Goal: Information Seeking & Learning: Learn about a topic

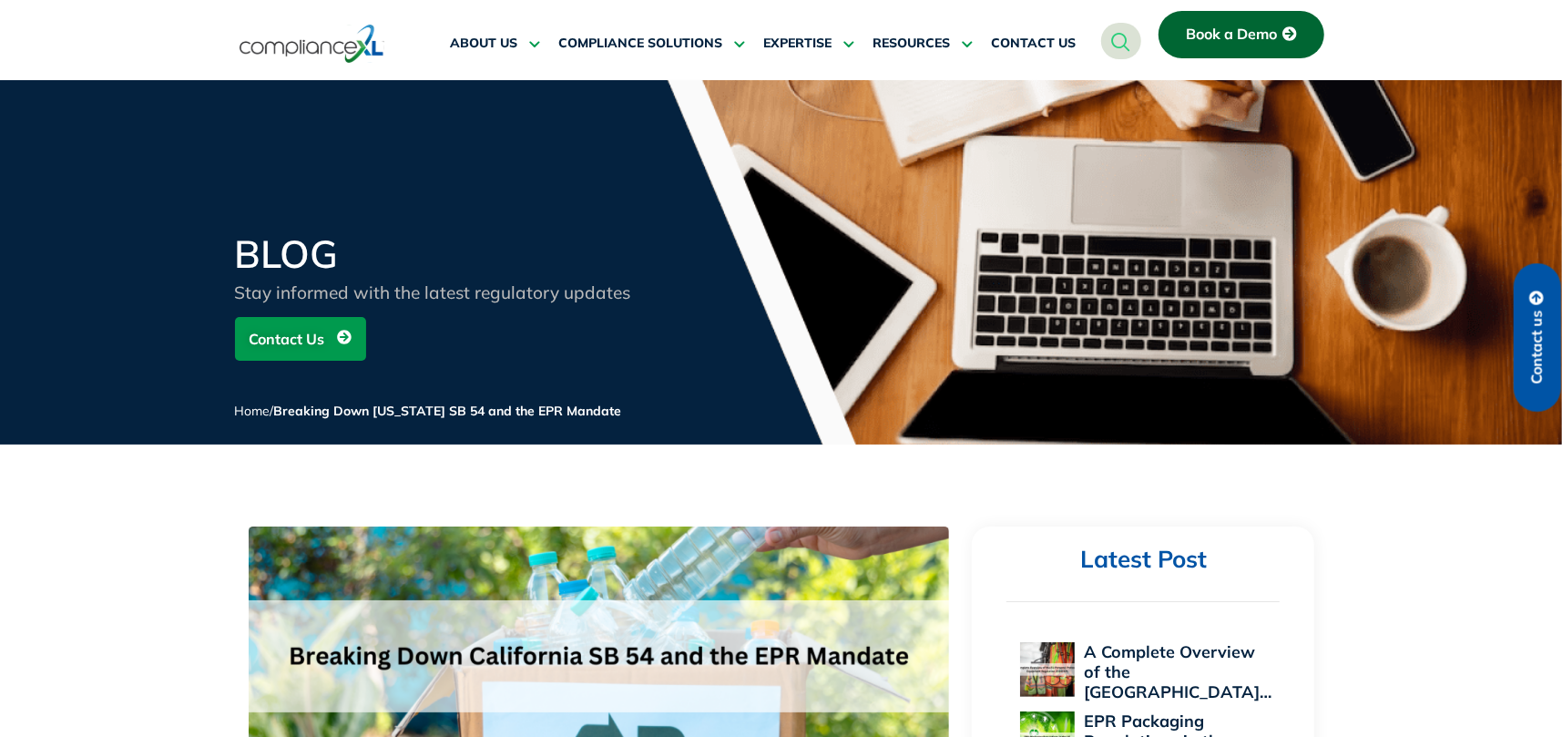
click at [305, 44] on img at bounding box center [312, 44] width 145 height 42
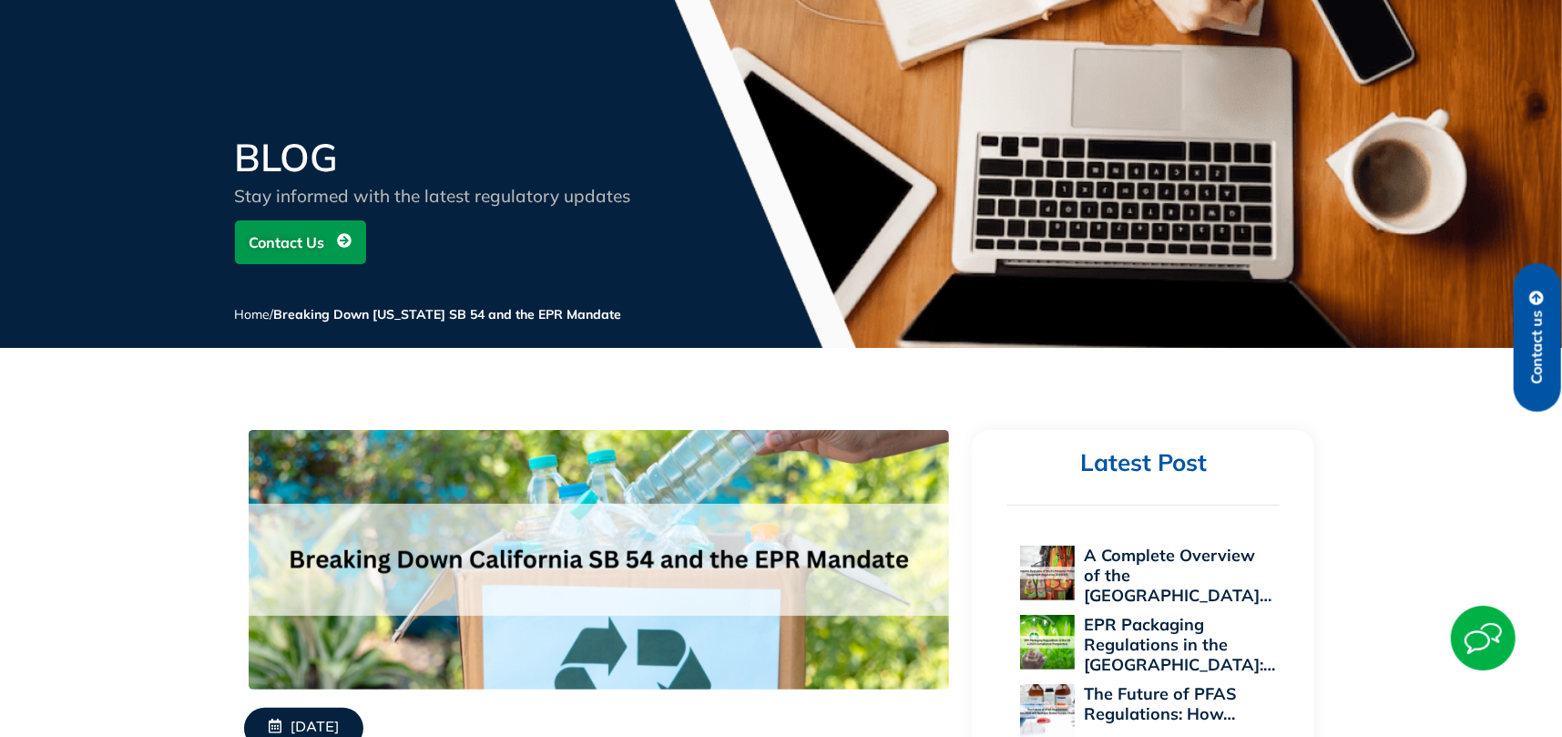
scroll to position [182, 0]
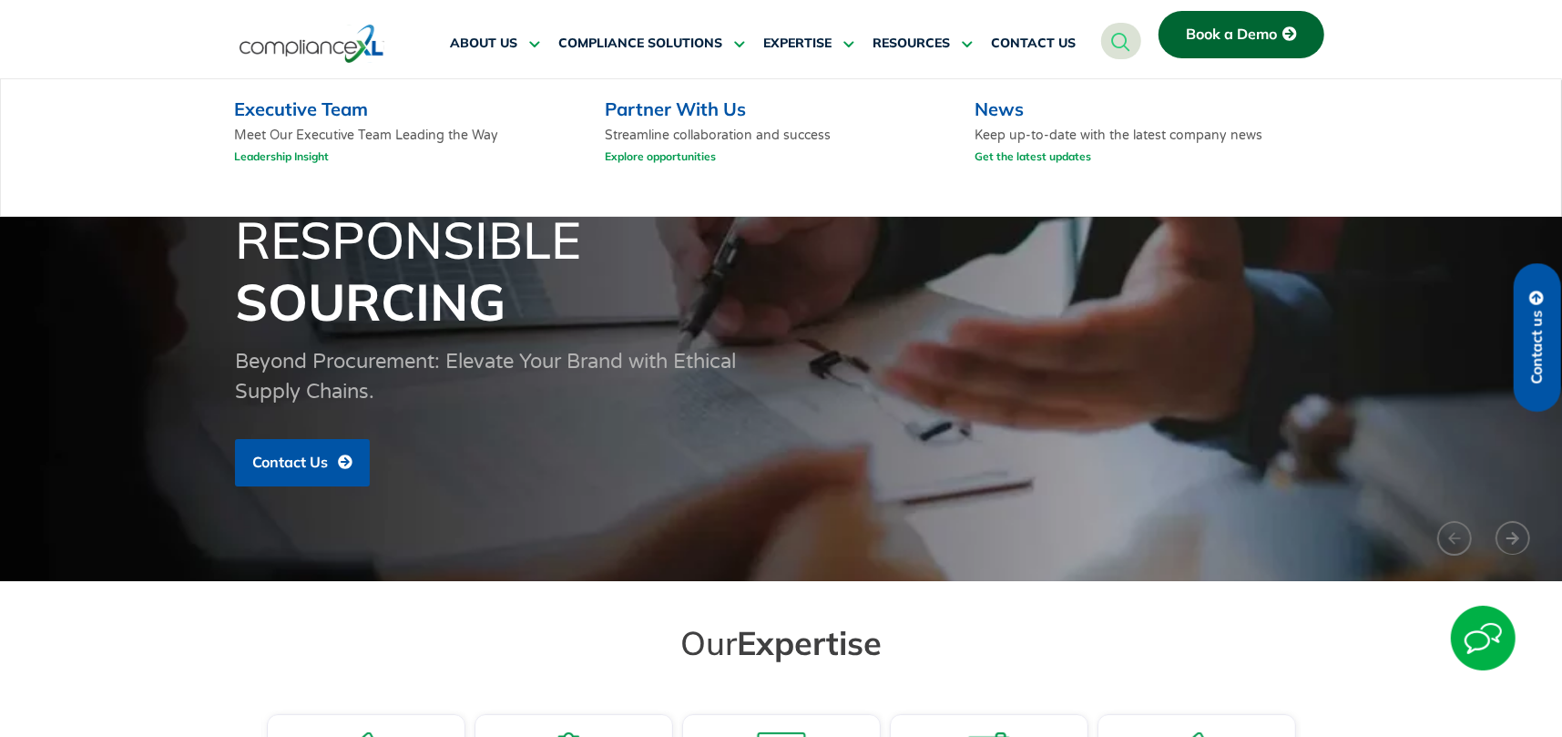
click at [285, 149] on link "Leadership Insight" at bounding box center [281, 156] width 95 height 23
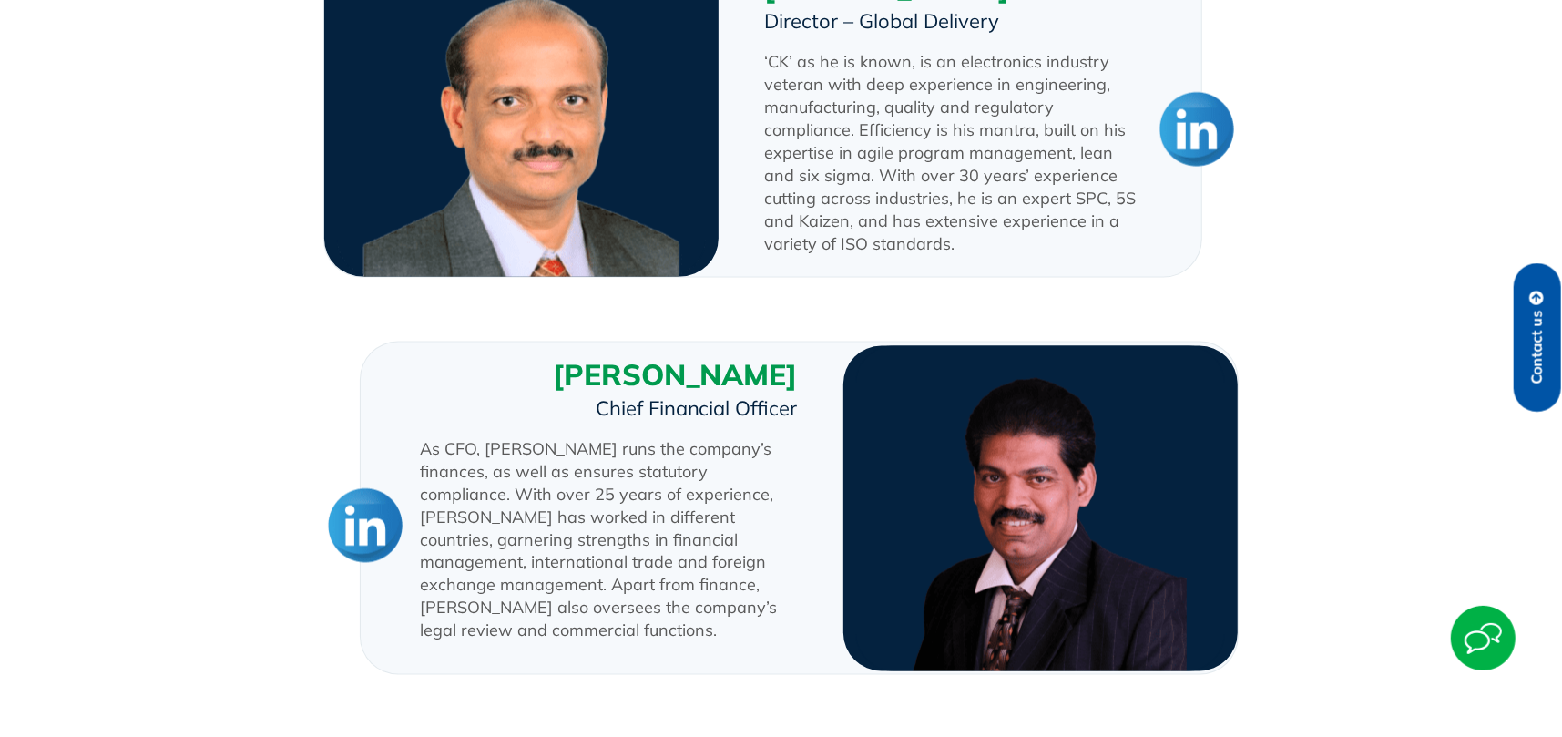
scroll to position [2004, 0]
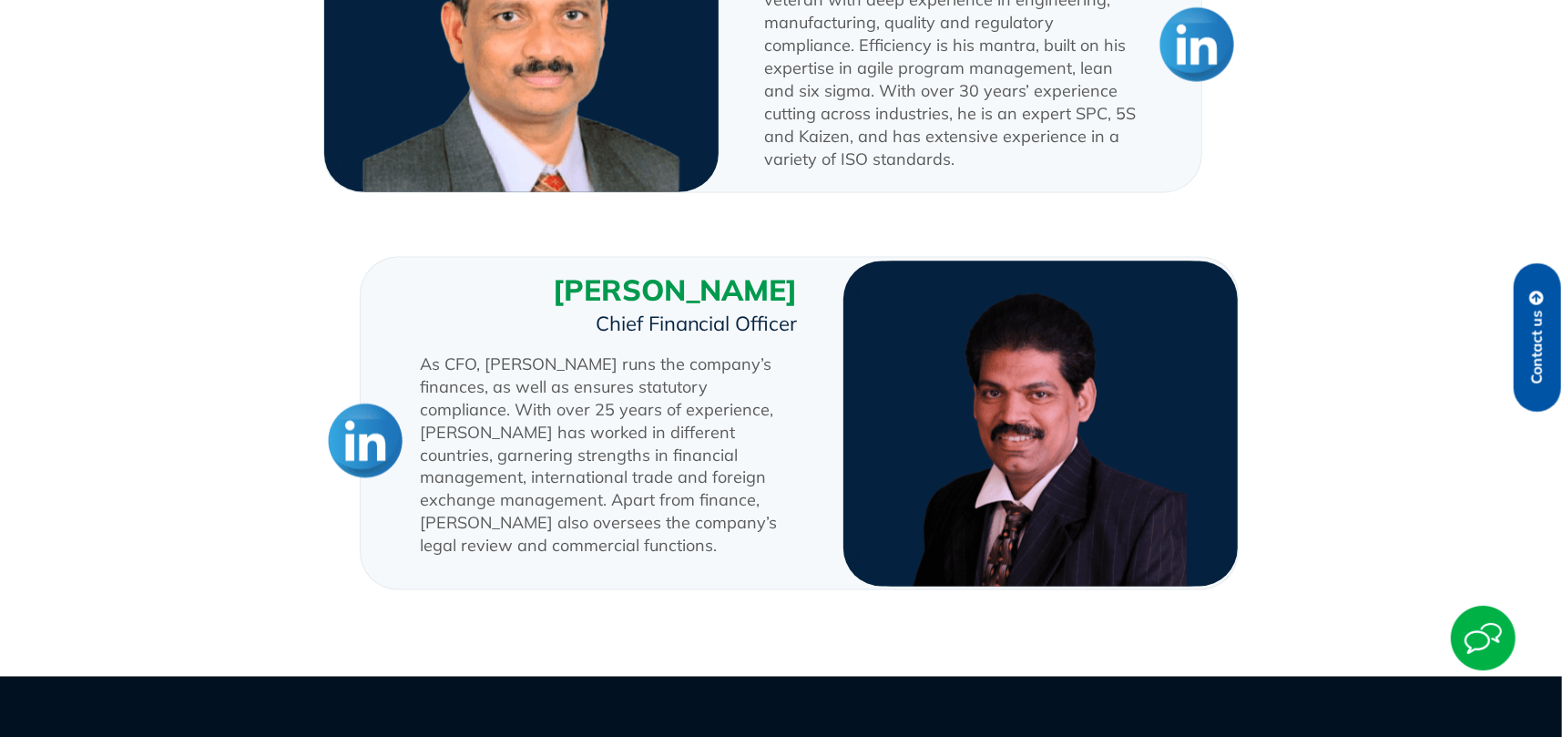
click at [357, 426] on img at bounding box center [365, 440] width 82 height 82
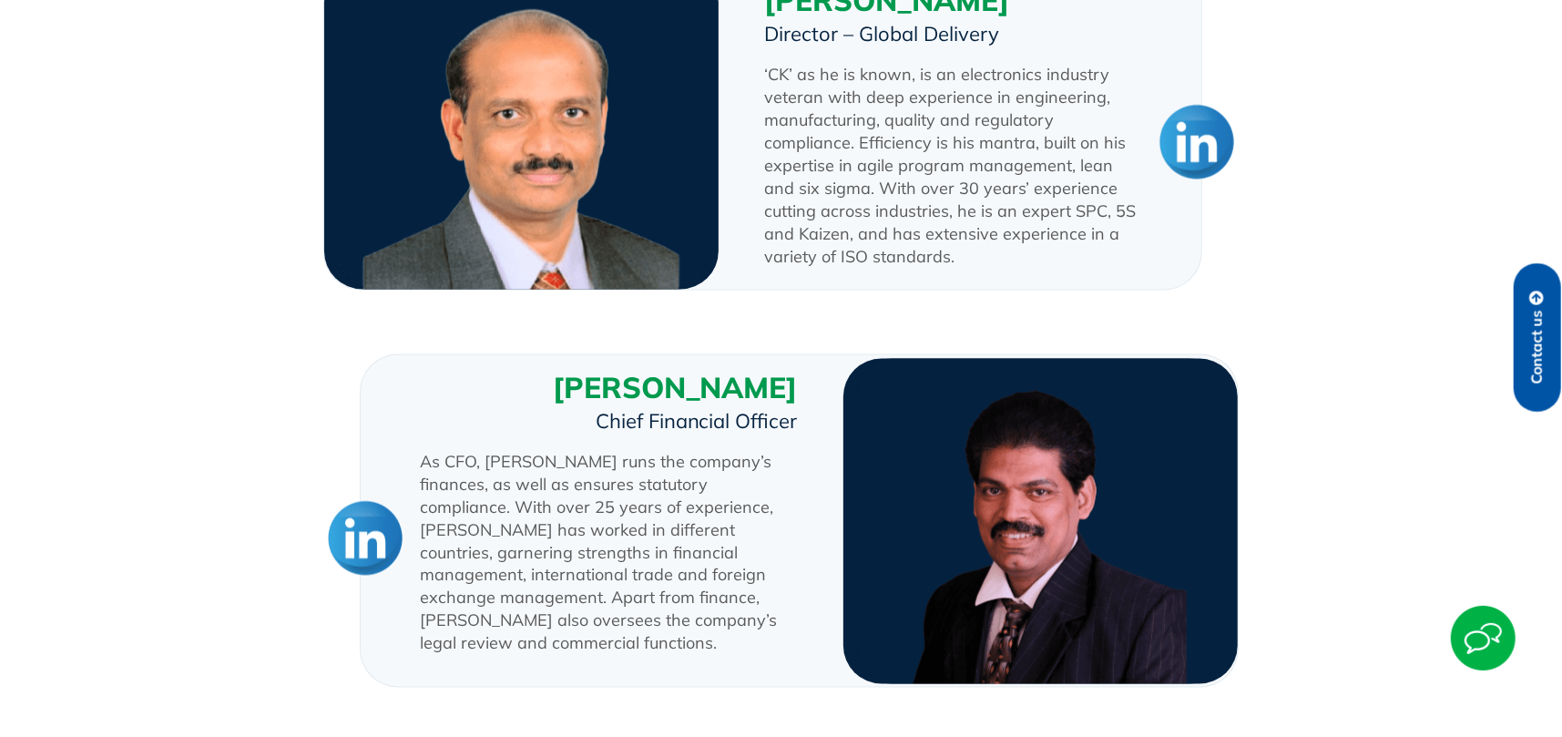
scroll to position [1822, 0]
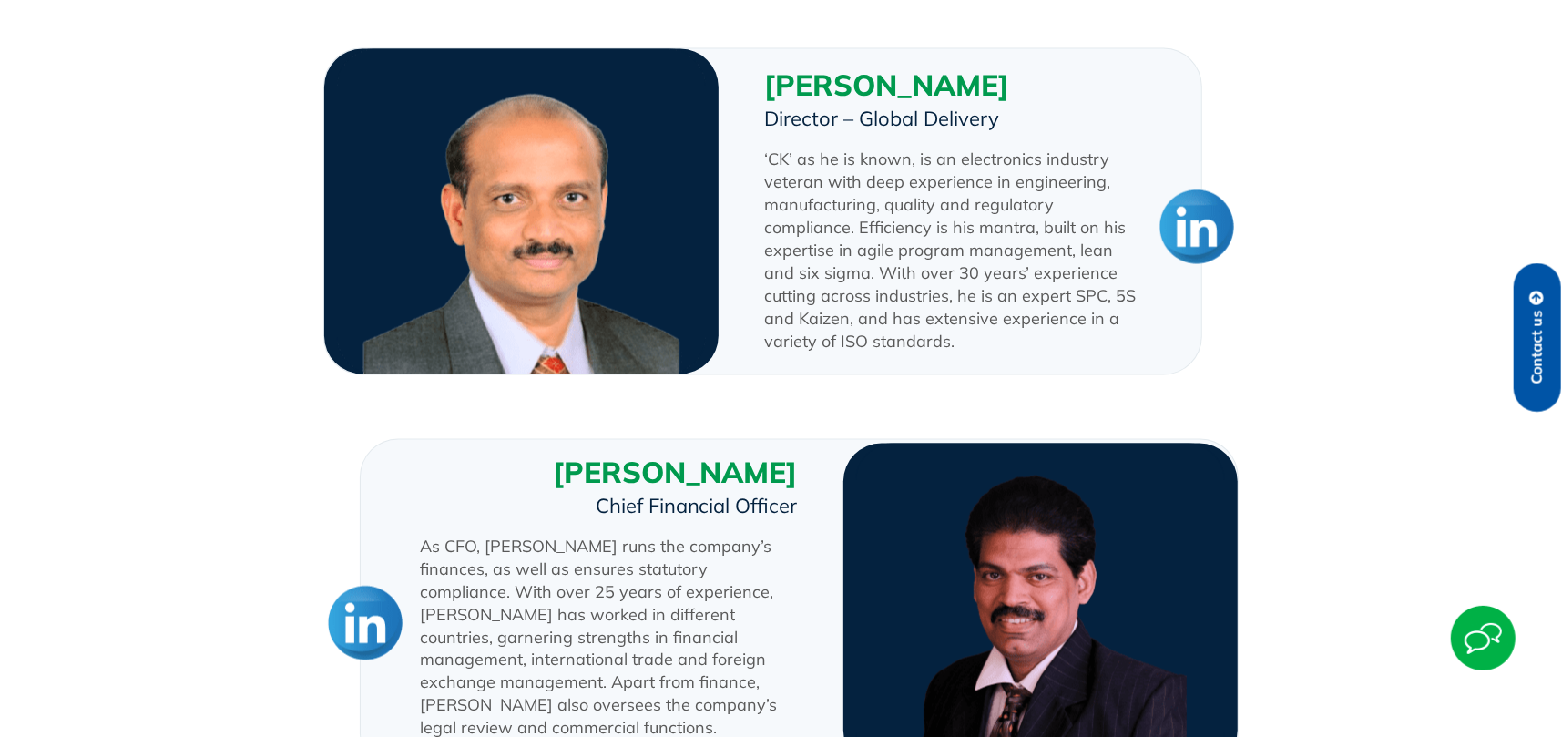
click at [1208, 200] on img at bounding box center [1197, 226] width 82 height 82
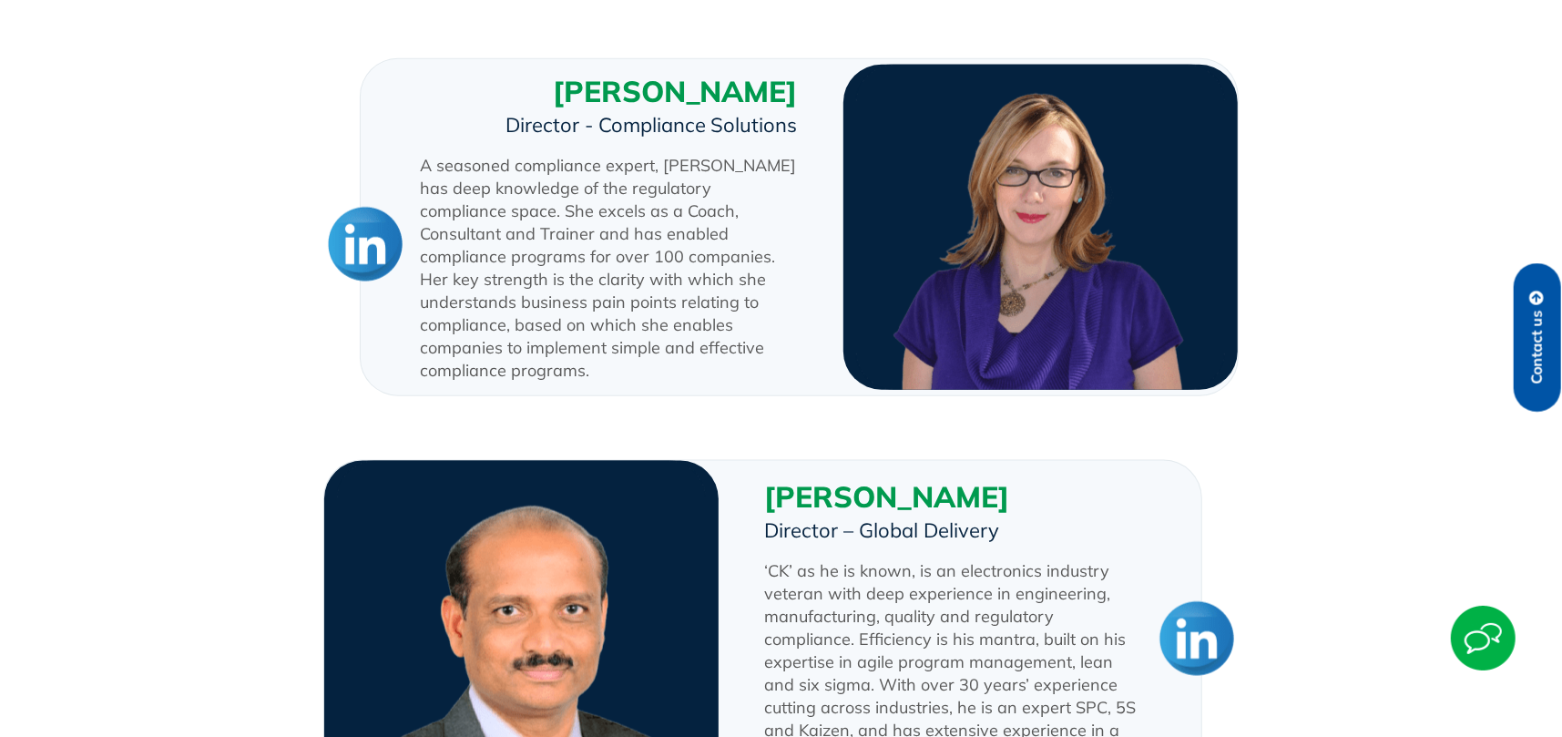
scroll to position [1366, 0]
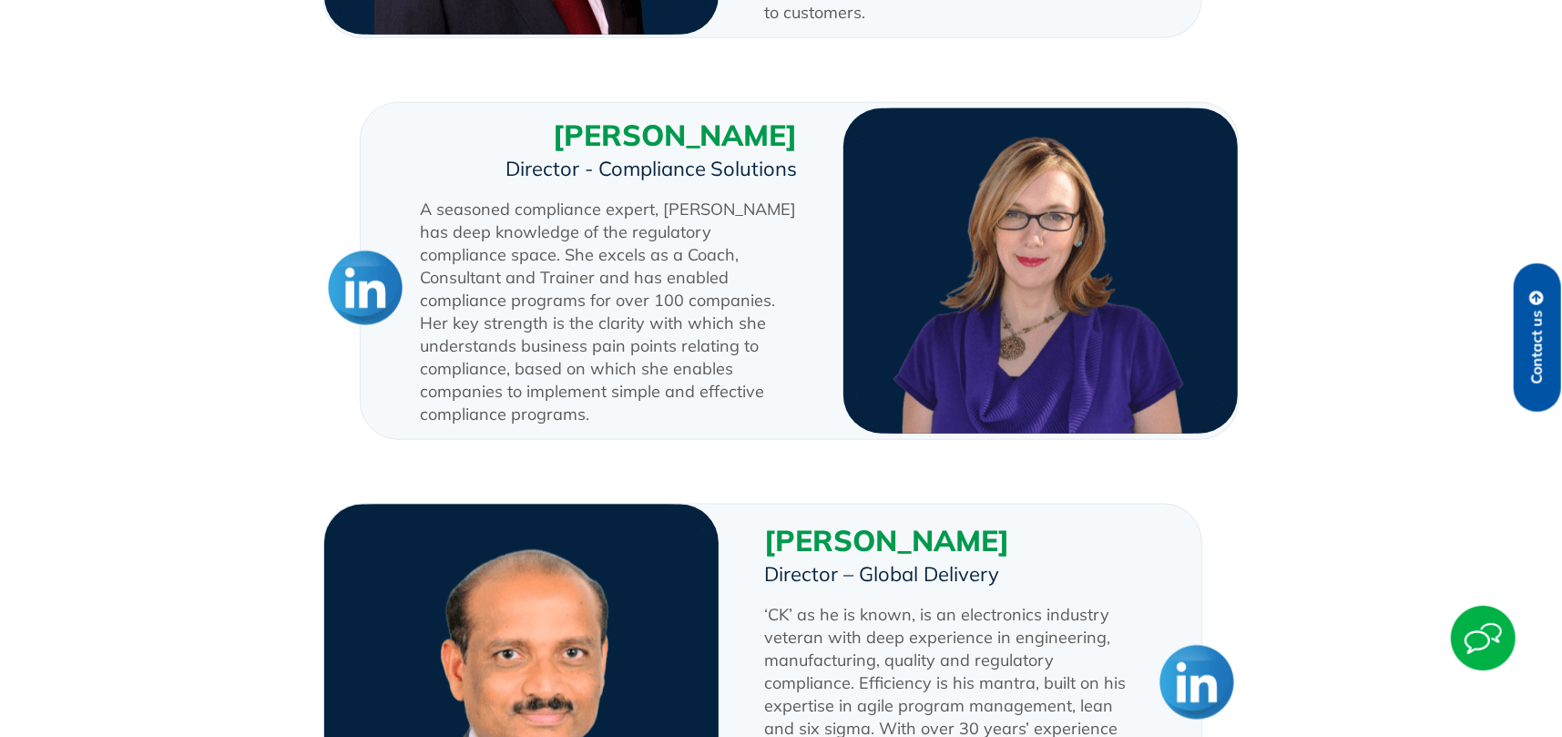
click at [379, 265] on img at bounding box center [365, 287] width 82 height 82
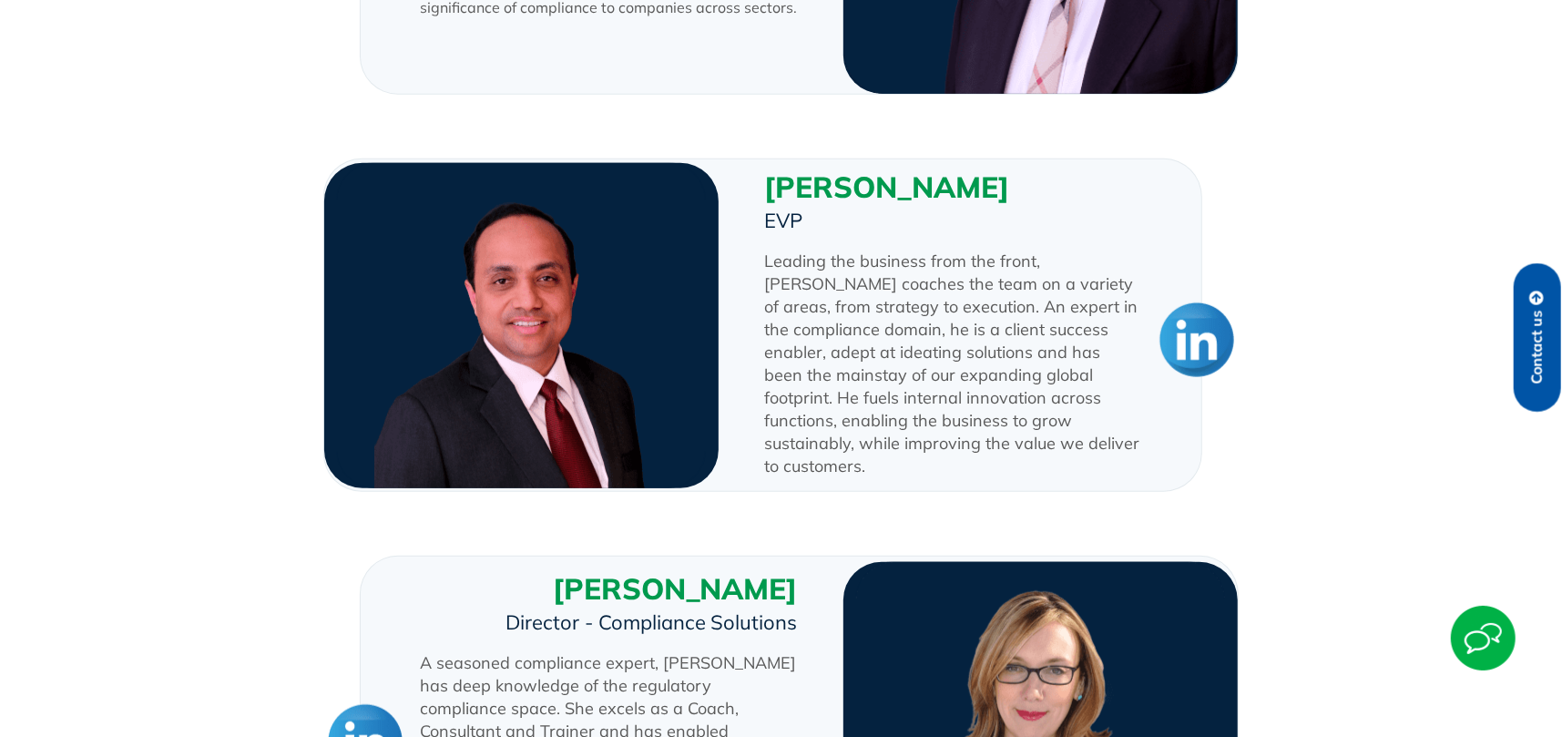
scroll to position [911, 0]
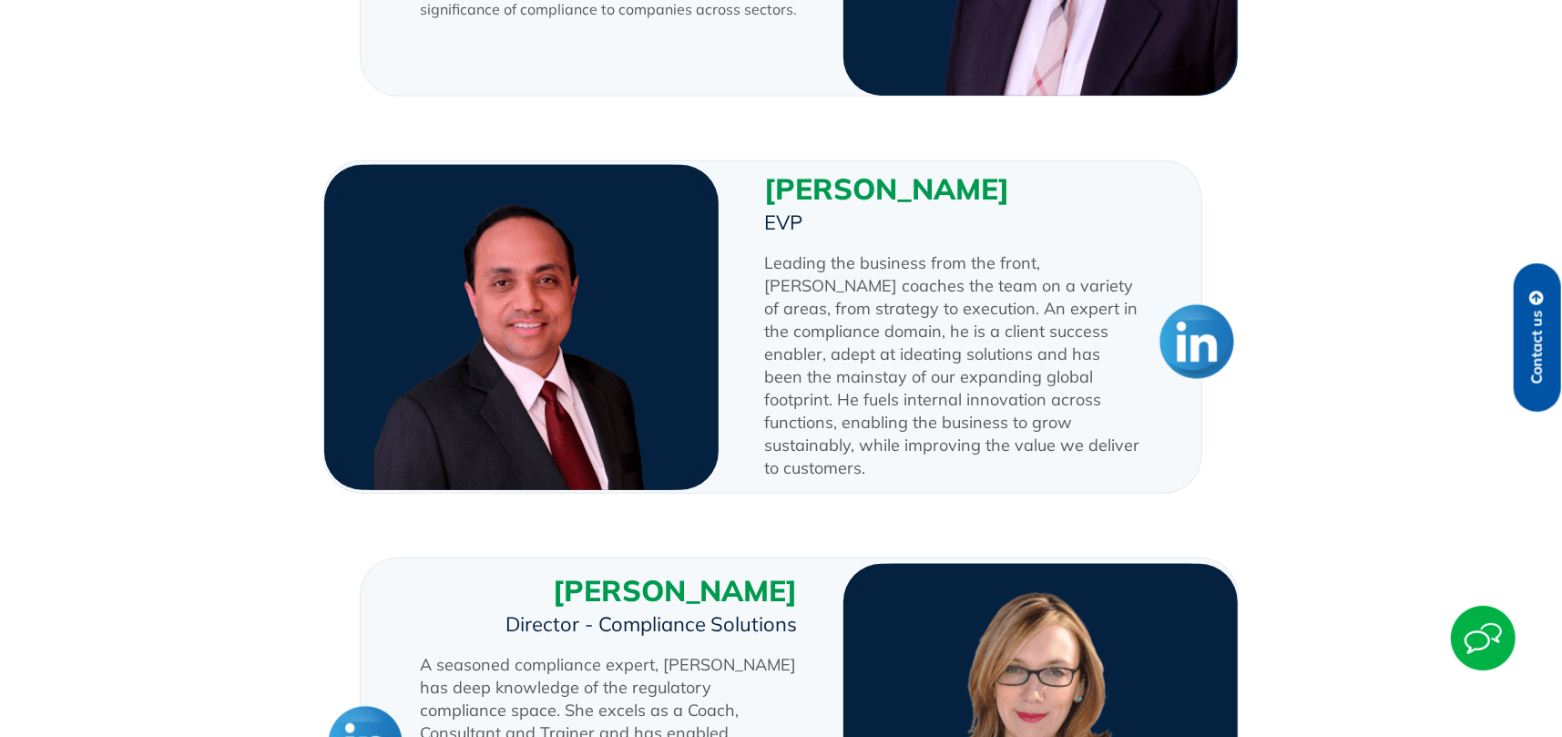
click at [1184, 334] on img at bounding box center [1197, 341] width 82 height 82
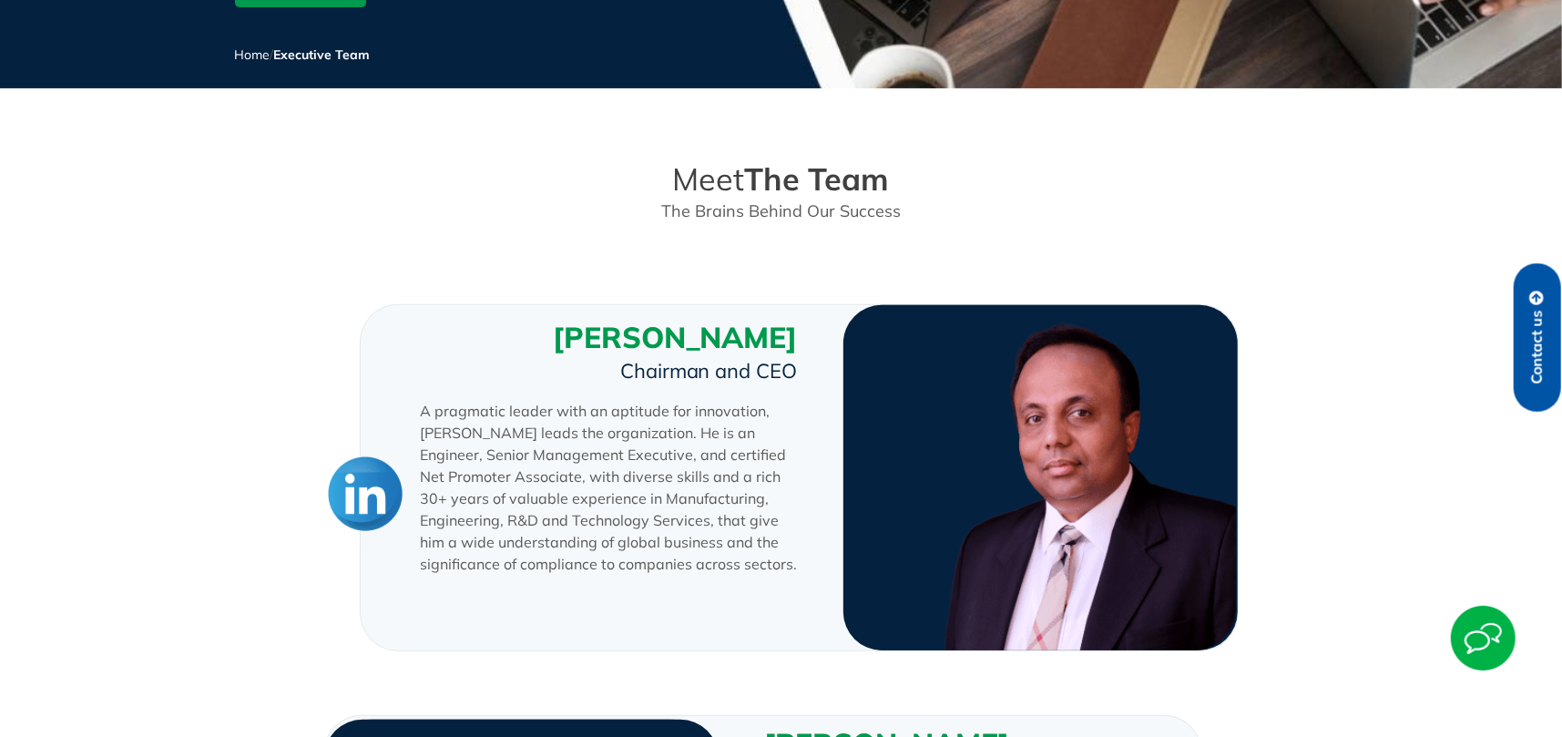
scroll to position [0, 0]
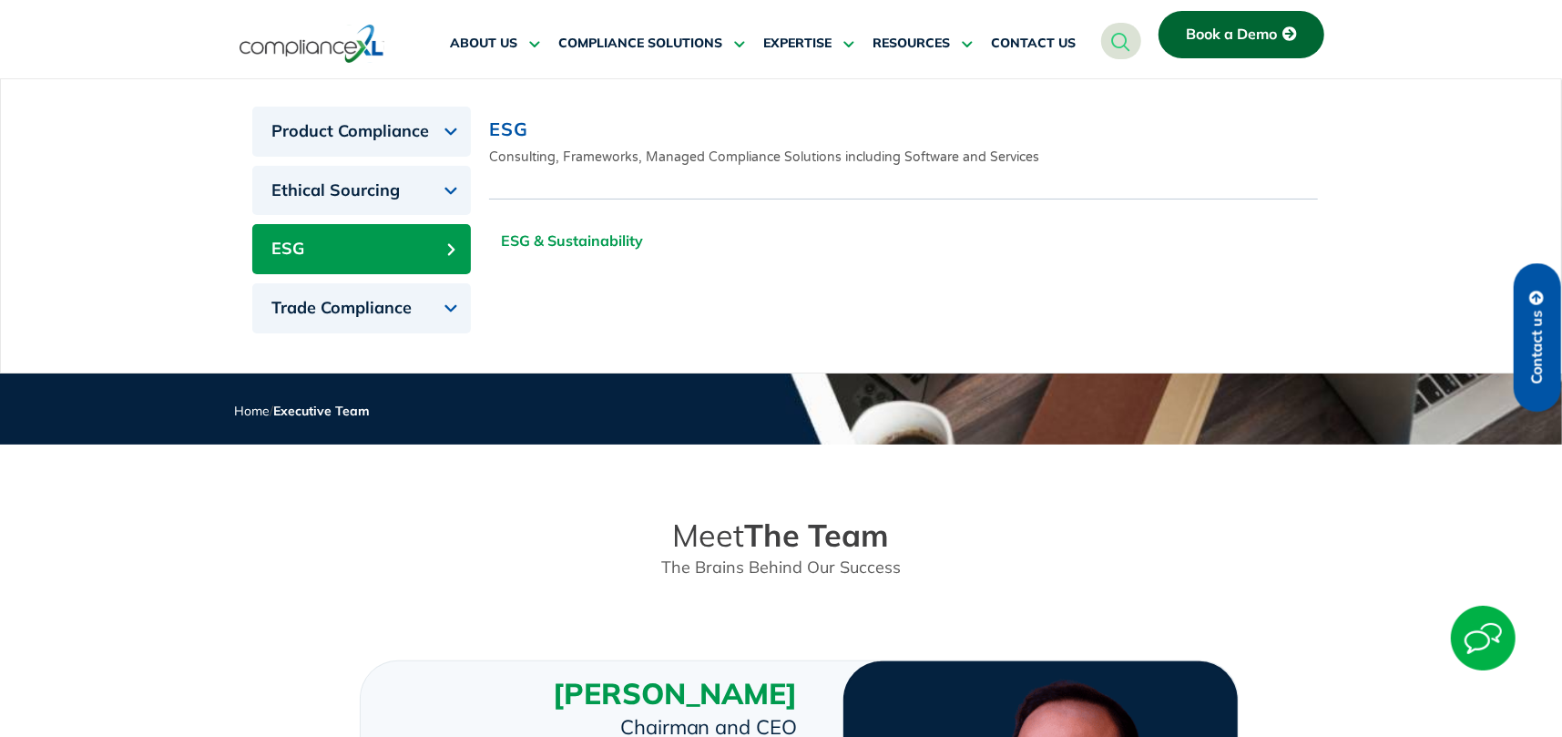
click at [583, 243] on link "ESG & Sustainability" at bounding box center [572, 241] width 166 height 46
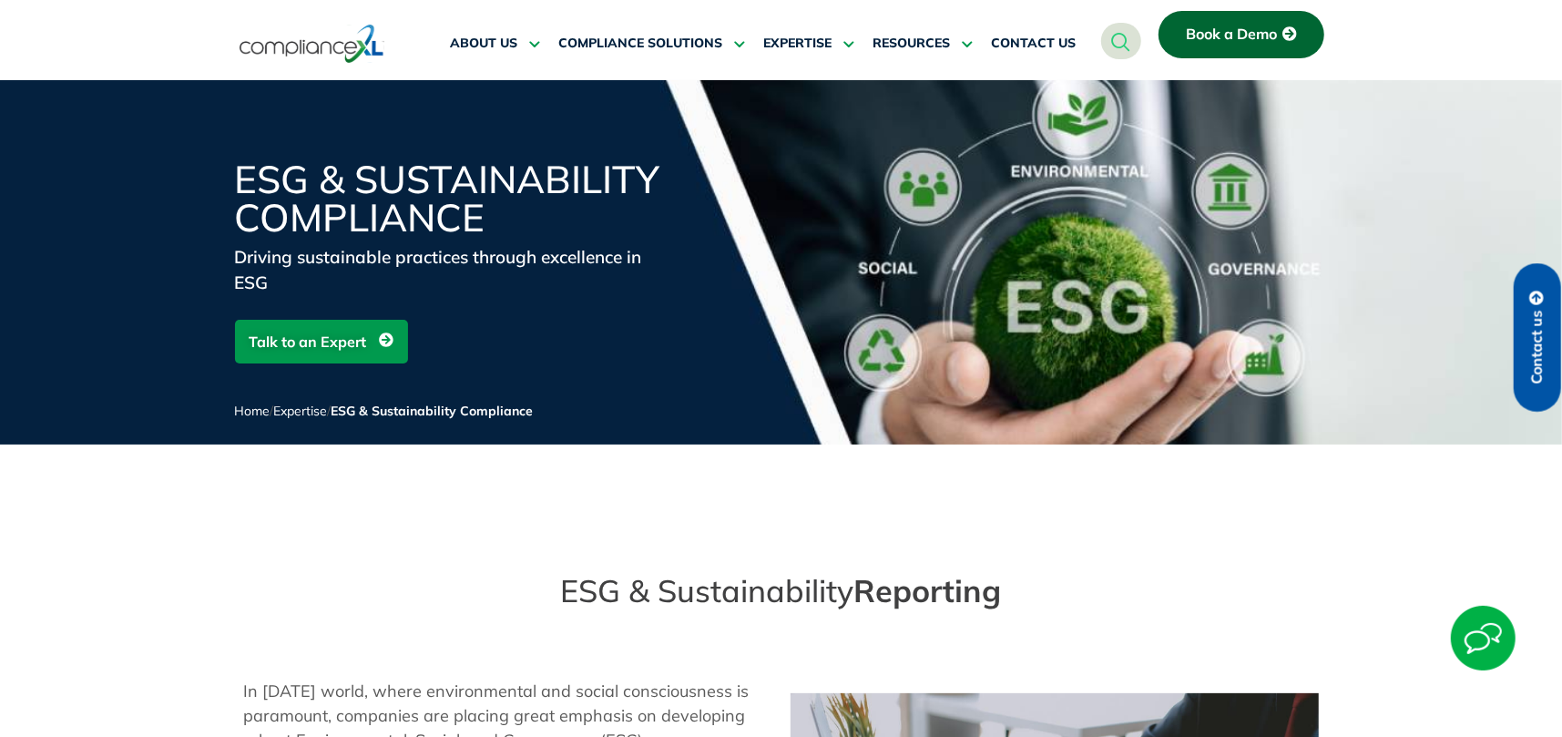
click at [275, 36] on img at bounding box center [312, 44] width 145 height 42
